Goal: Navigation & Orientation: Find specific page/section

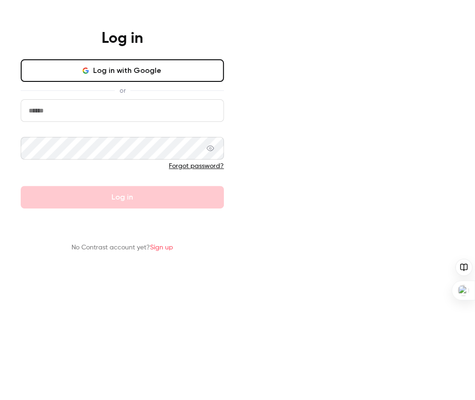
click at [224, 122] on input "email" at bounding box center [122, 110] width 203 height 23
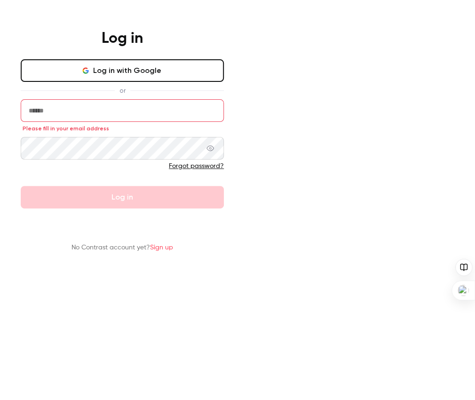
type input "**********"
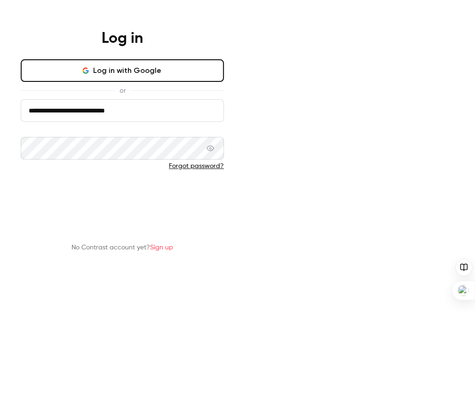
click at [224, 208] on button "Log in" at bounding box center [122, 197] width 203 height 23
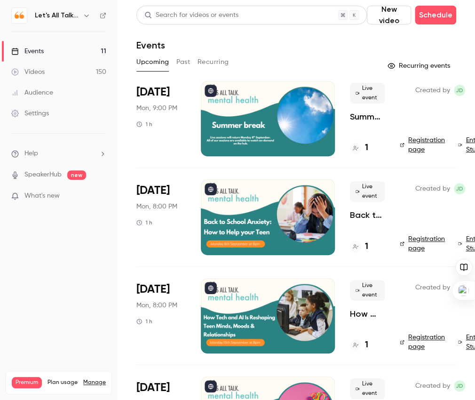
click at [89, 15] on icon "button" at bounding box center [87, 16] width 8 height 8
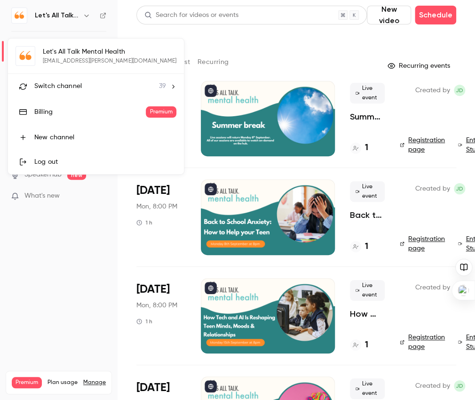
click at [71, 84] on span "Switch channel" at bounding box center [58, 86] width 48 height 10
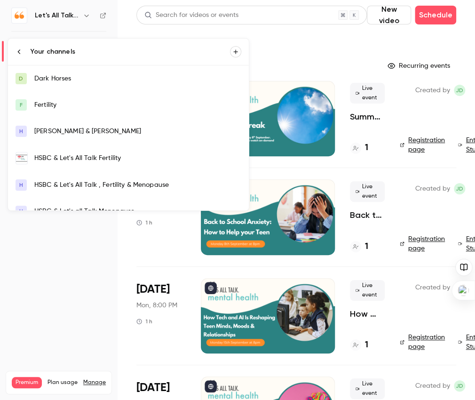
click at [76, 314] on div at bounding box center [237, 200] width 475 height 400
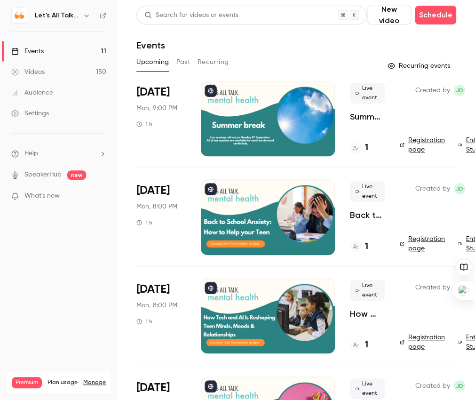
click at [86, 14] on icon "button" at bounding box center [87, 16] width 8 height 8
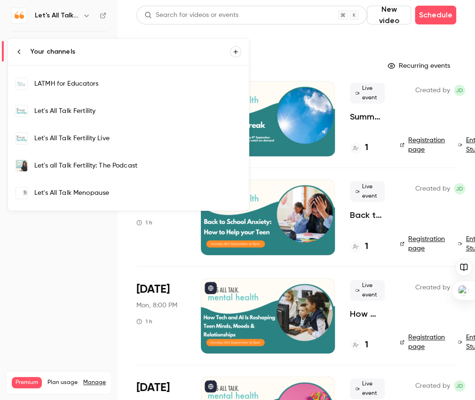
scroll to position [207, 0]
click at [76, 140] on div "Let's All Talk Fertility Live" at bounding box center [137, 138] width 207 height 9
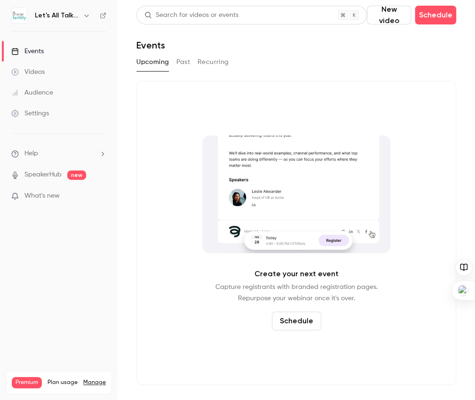
click at [86, 15] on icon "button" at bounding box center [87, 16] width 8 height 8
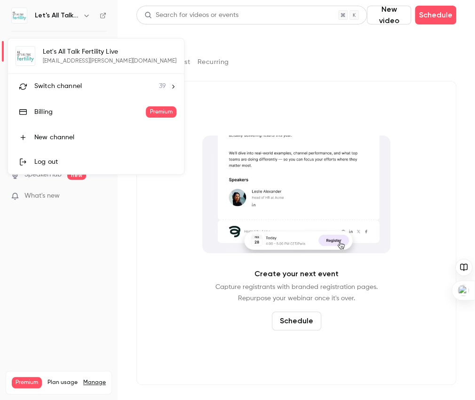
click at [86, 16] on div at bounding box center [237, 200] width 475 height 400
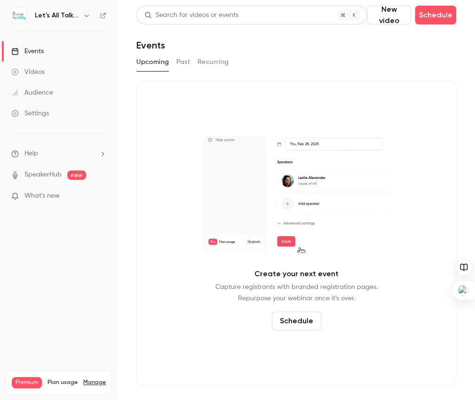
click at [463, 121] on main "Search for videos or events New video Schedule Events Upcoming Past Recurring C…" at bounding box center [297, 200] width 358 height 400
